Goal: Find specific page/section: Find specific page/section

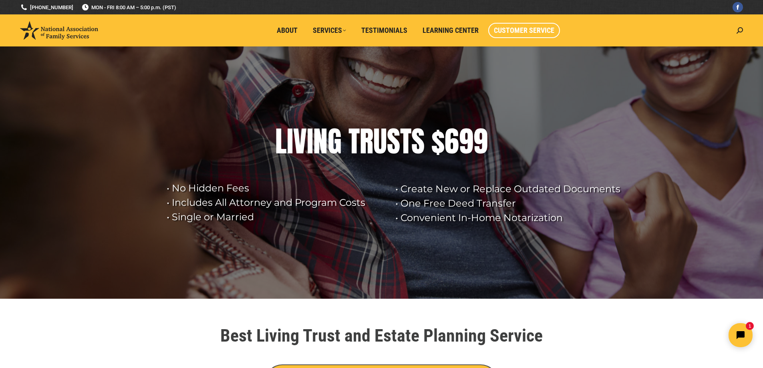
click at [510, 30] on span "Customer Service" at bounding box center [524, 30] width 61 height 9
